Goal: Find contact information: Find contact information

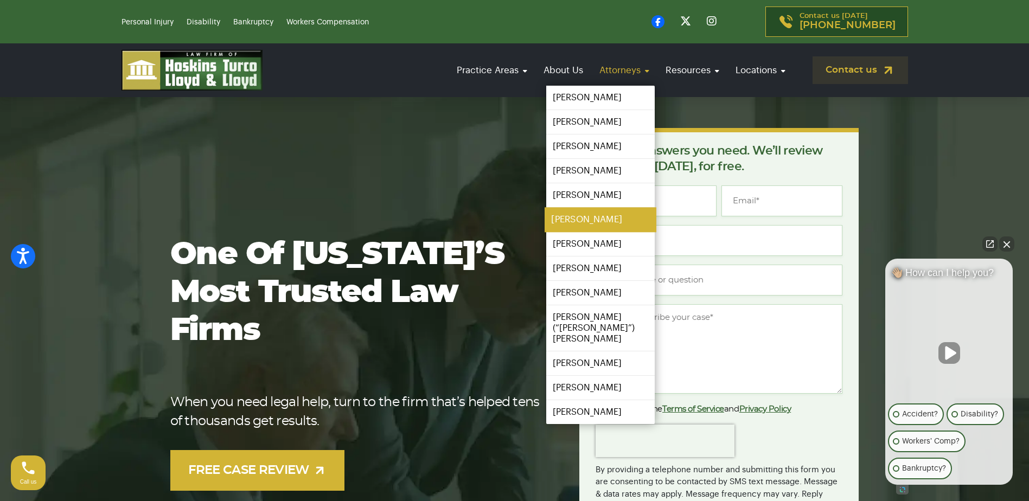
click at [568, 220] on link "[PERSON_NAME]" at bounding box center [601, 220] width 112 height 24
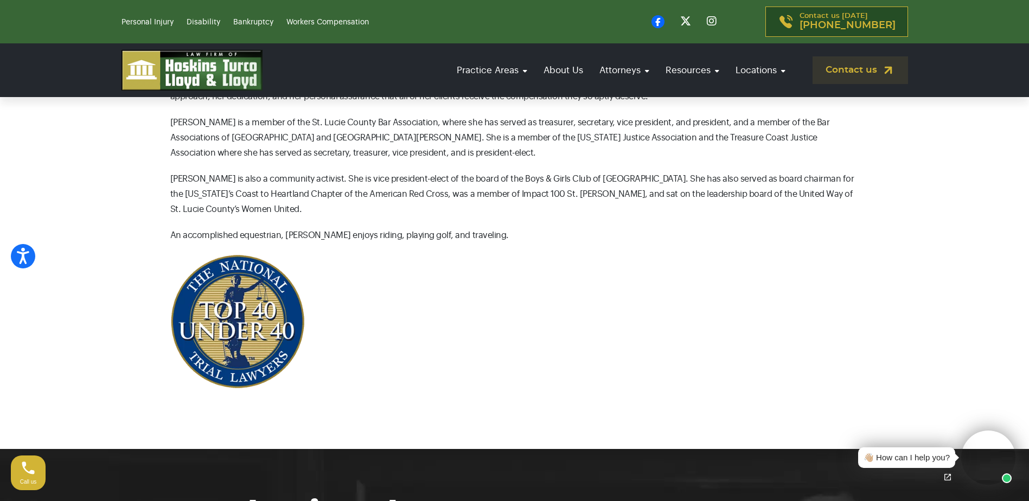
scroll to position [434, 0]
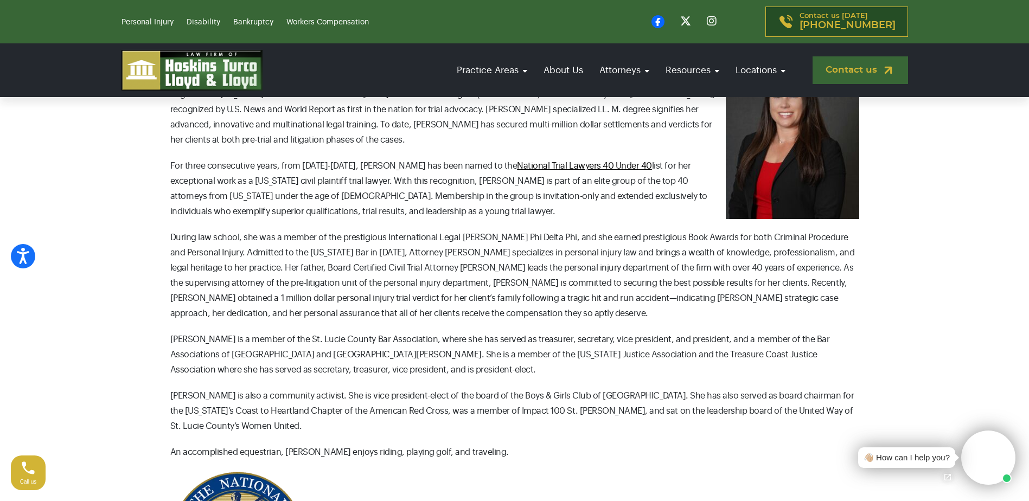
click at [848, 67] on link "Contact us" at bounding box center [860, 70] width 95 height 28
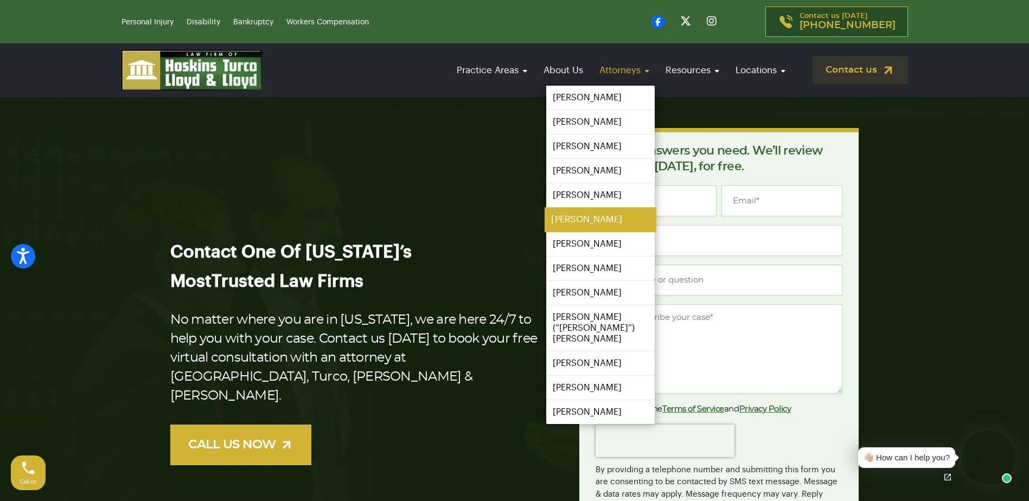
click at [595, 220] on link "[PERSON_NAME]" at bounding box center [601, 220] width 112 height 24
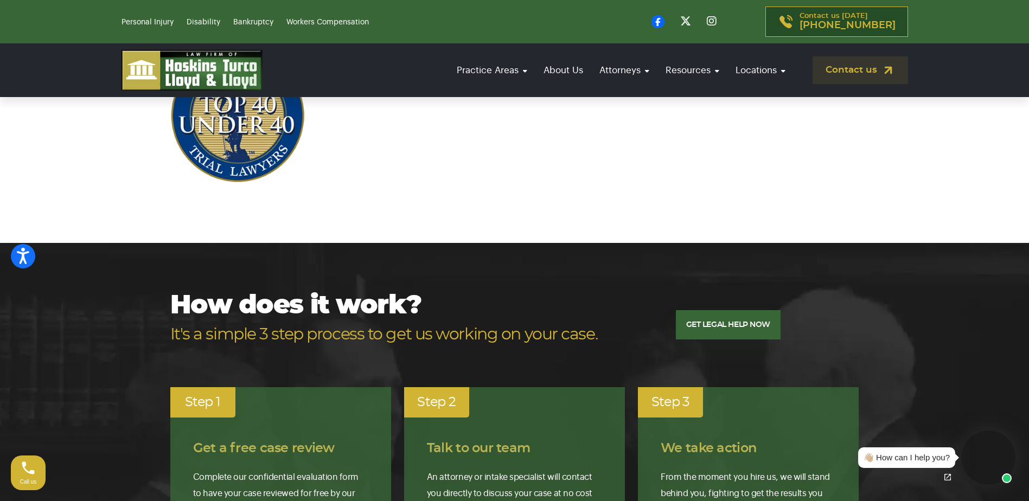
scroll to position [977, 0]
